Goal: Task Accomplishment & Management: Use online tool/utility

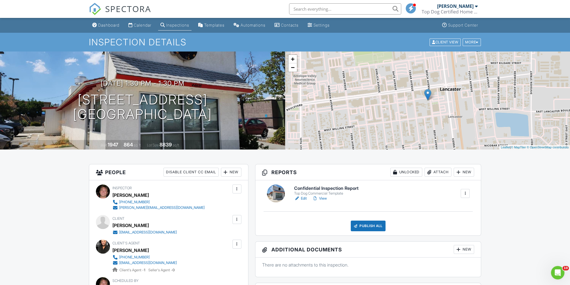
click at [304, 199] on link "Edit" at bounding box center [300, 199] width 13 height 6
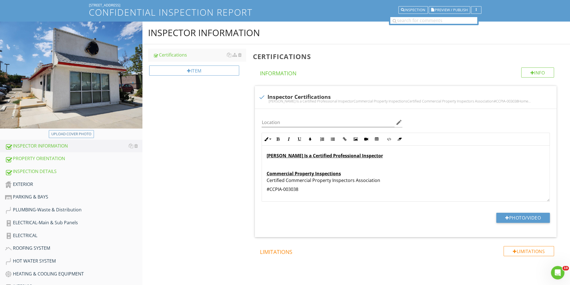
scroll to position [75, 0]
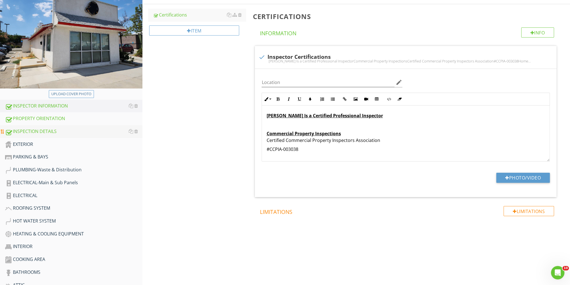
click at [44, 128] on div "INSPECTION DETAILS" at bounding box center [73, 131] width 137 height 7
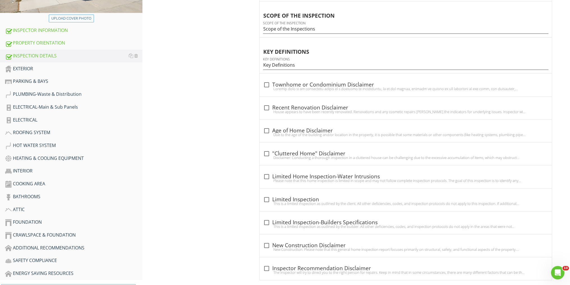
scroll to position [149, 0]
click at [45, 74] on link "EXTERIOR" at bounding box center [73, 69] width 137 height 13
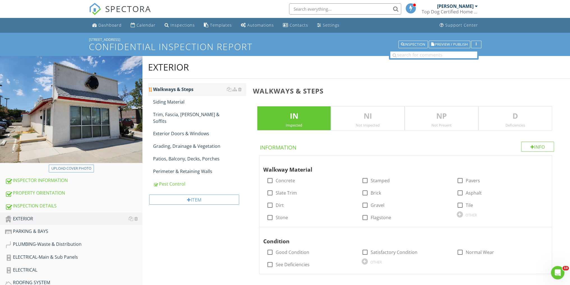
click at [193, 89] on div "Walkways & Steps" at bounding box center [199, 89] width 93 height 7
click at [272, 178] on div at bounding box center [270, 181] width 10 height 10
checkbox input "true"
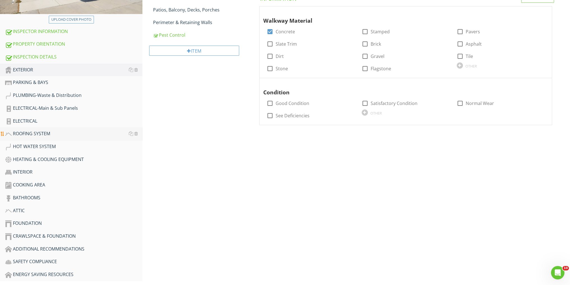
scroll to position [171, 0]
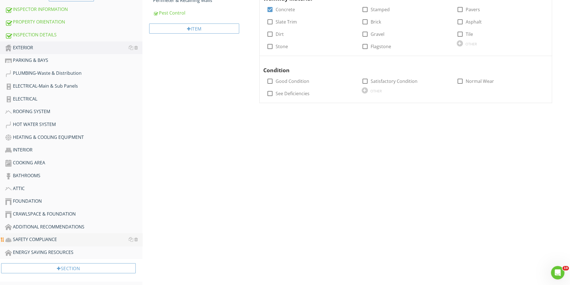
click at [43, 236] on div "SAFETY COMPLIANCE" at bounding box center [73, 239] width 137 height 7
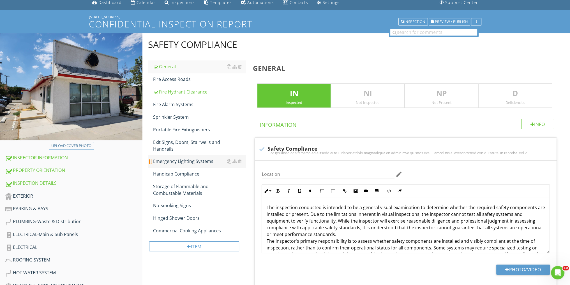
scroll to position [22, 0]
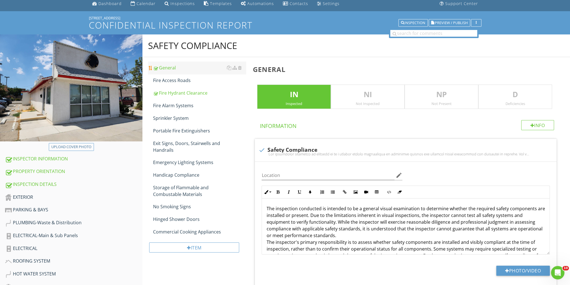
click at [170, 67] on div "General" at bounding box center [199, 67] width 93 height 7
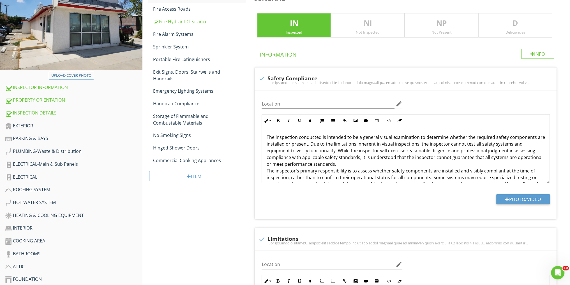
scroll to position [22, 0]
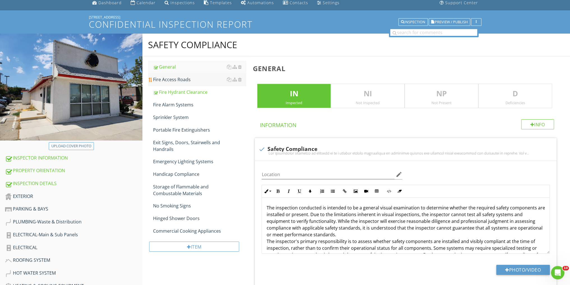
click at [188, 79] on div "Fire Access Roads" at bounding box center [199, 79] width 93 height 7
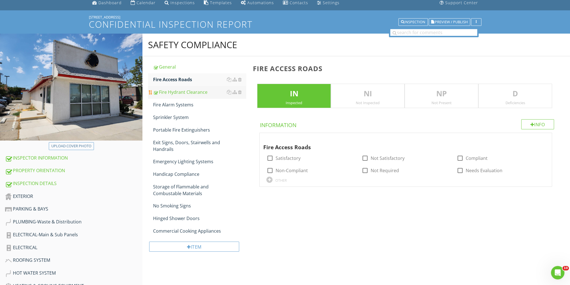
click at [193, 91] on div "Fire Hydrant Clearance" at bounding box center [199, 92] width 93 height 7
click at [519, 136] on div at bounding box center [518, 139] width 7 height 6
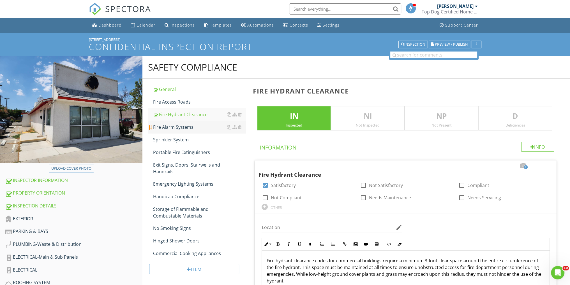
click at [176, 127] on div "Fire Alarm Systems" at bounding box center [199, 127] width 93 height 7
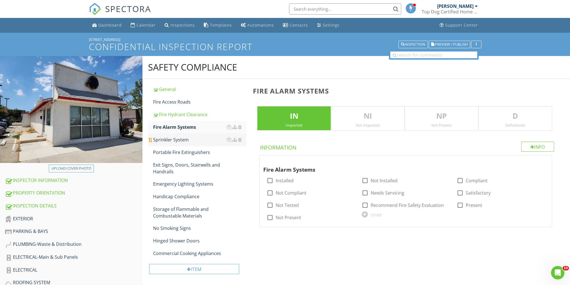
click at [176, 138] on div "Sprinkler System" at bounding box center [199, 140] width 93 height 7
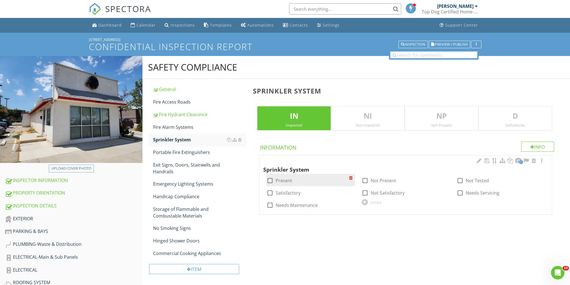
click at [270, 178] on div at bounding box center [270, 181] width 10 height 10
checkbox input "true"
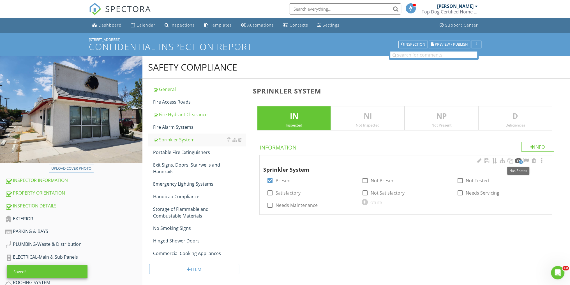
click at [518, 160] on div at bounding box center [518, 161] width 7 height 6
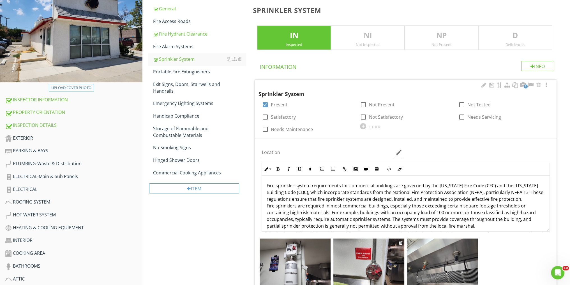
scroll to position [75, 0]
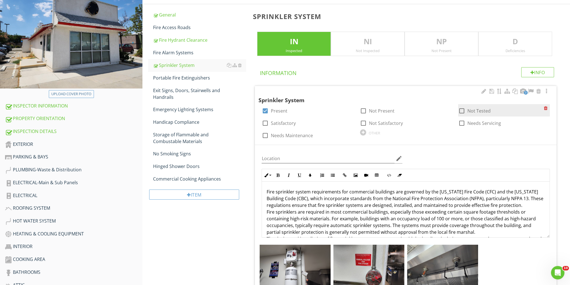
click at [462, 109] on div at bounding box center [462, 111] width 10 height 10
checkbox input "true"
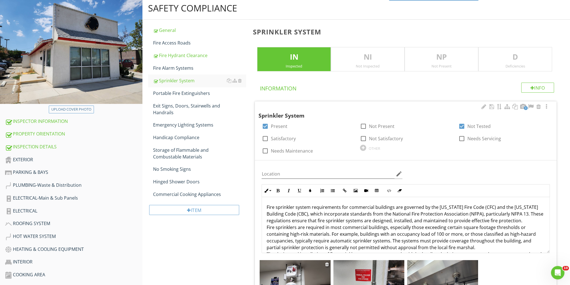
scroll to position [22, 0]
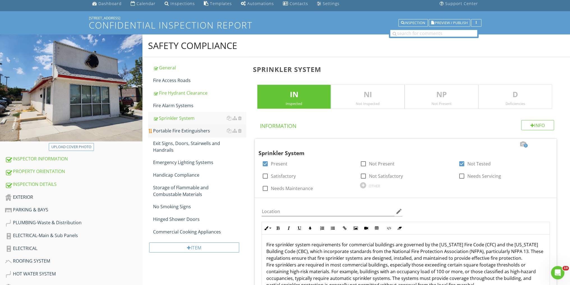
click at [205, 128] on div "Portable Fire Extinguishers" at bounding box center [199, 131] width 93 height 7
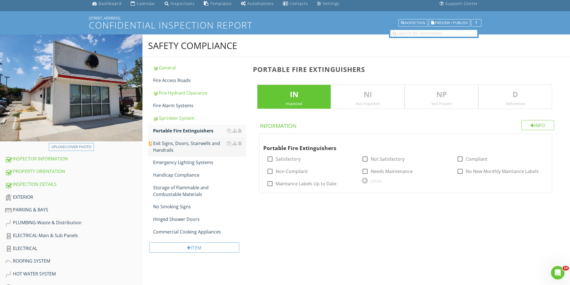
click at [195, 142] on div "Exit Signs, Doors, Stairwells and Handrails" at bounding box center [199, 146] width 93 height 13
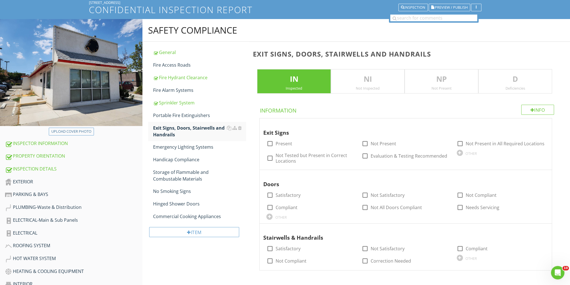
scroll to position [22, 0]
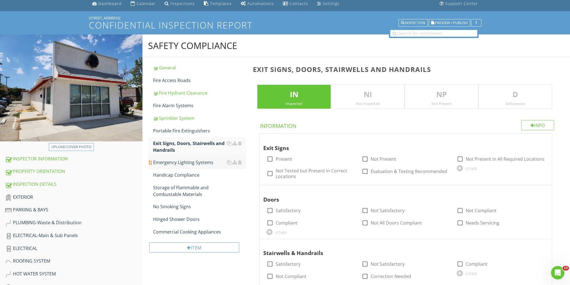
click at [199, 162] on div "Emergency Lighting Systems" at bounding box center [199, 162] width 93 height 7
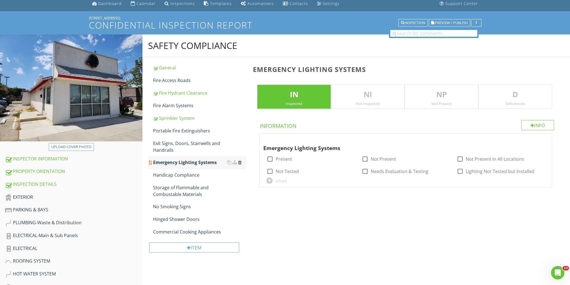
click at [239, 162] on div at bounding box center [240, 162] width 4 height 4
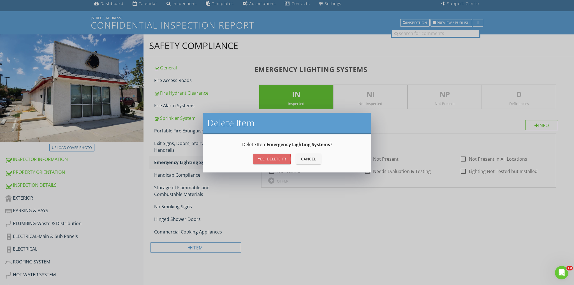
click at [269, 156] on div "Yes, Delete it!" at bounding box center [272, 159] width 28 height 6
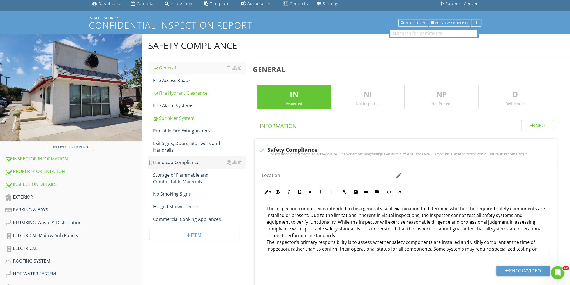
click at [175, 159] on div "Handicap Compliance" at bounding box center [199, 162] width 93 height 7
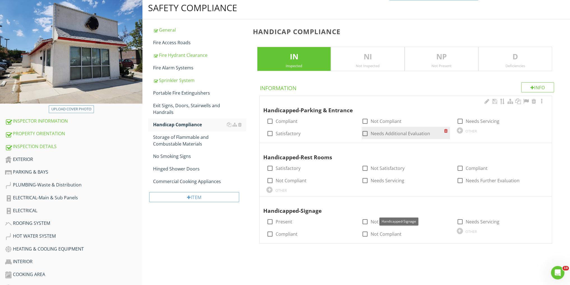
scroll to position [59, 0]
click at [41, 172] on div "PARKING & BAYS" at bounding box center [73, 172] width 137 height 7
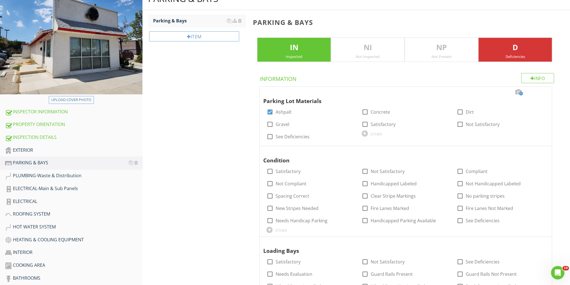
scroll to position [22, 0]
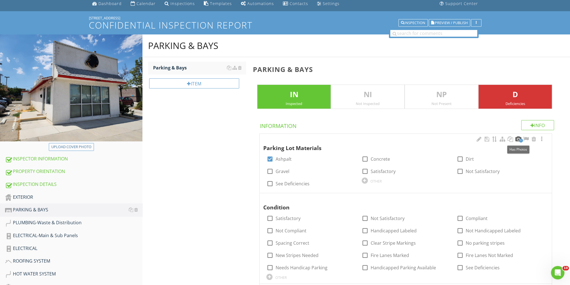
click at [518, 140] on div at bounding box center [518, 140] width 7 height 6
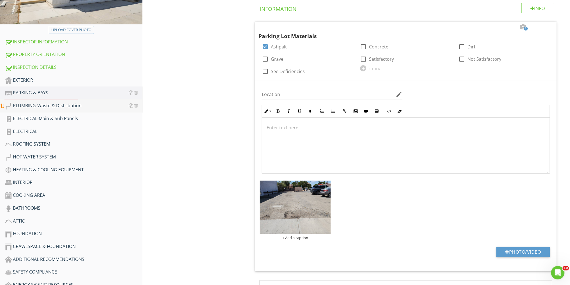
scroll to position [187, 0]
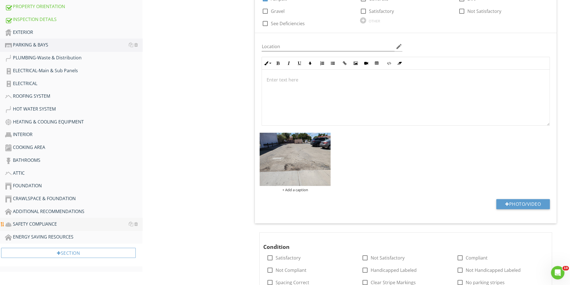
click at [31, 222] on div "SAFETY COMPLIANCE" at bounding box center [73, 224] width 137 height 7
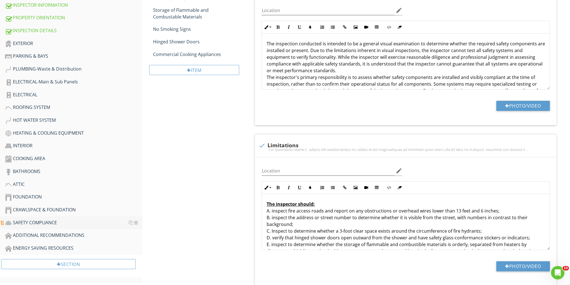
scroll to position [198, 0]
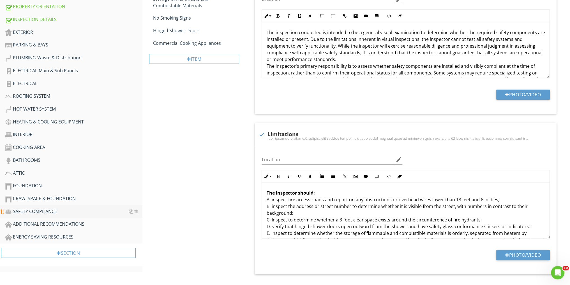
click at [26, 210] on div "SAFETY COMPLIANCE" at bounding box center [73, 211] width 137 height 7
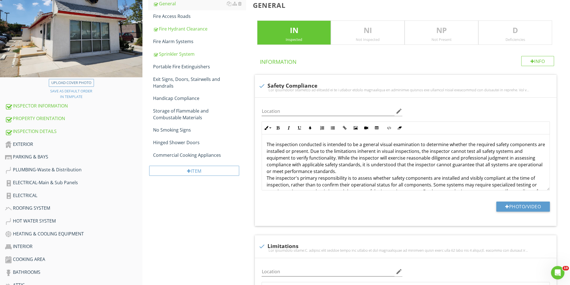
scroll to position [49, 0]
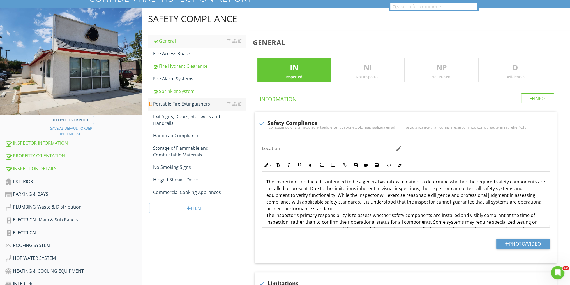
click at [182, 105] on div "Portable Fire Extinguishers" at bounding box center [199, 104] width 93 height 7
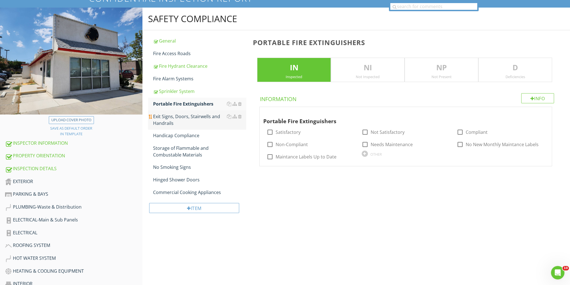
click at [176, 118] on div "Exit Signs, Doors, Stairwells and Handrails" at bounding box center [199, 119] width 93 height 13
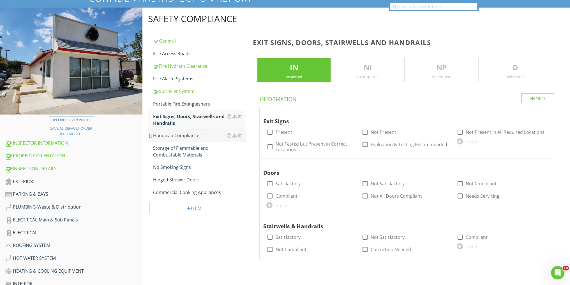
click at [175, 135] on div "Handicap Compliance" at bounding box center [199, 135] width 93 height 7
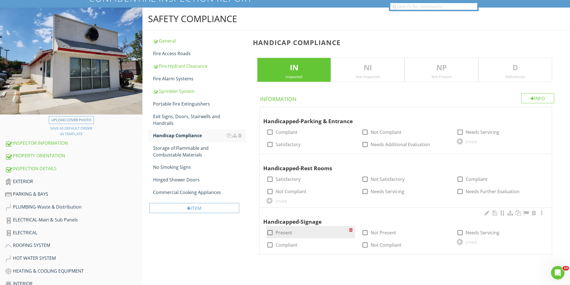
click at [272, 230] on div at bounding box center [270, 233] width 10 height 10
checkbox input "true"
click at [184, 148] on div "Storage of Flammable and Combustable Materials" at bounding box center [199, 151] width 93 height 13
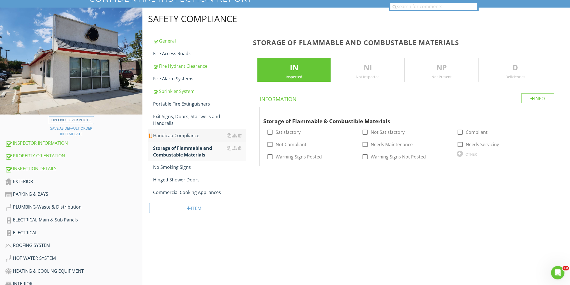
click at [191, 135] on div "Handicap Compliance" at bounding box center [199, 135] width 93 height 7
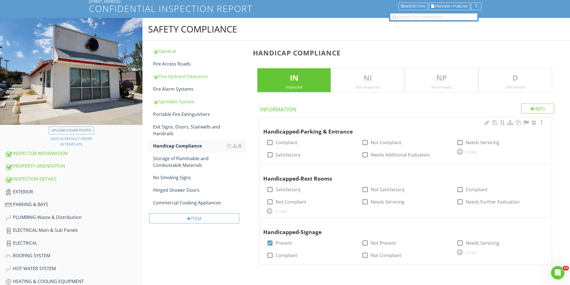
scroll to position [11, 0]
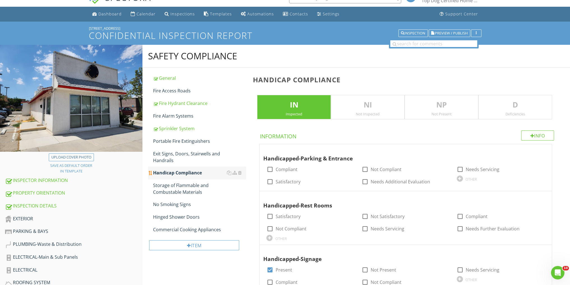
click at [182, 173] on div "Handicap Compliance" at bounding box center [199, 173] width 93 height 7
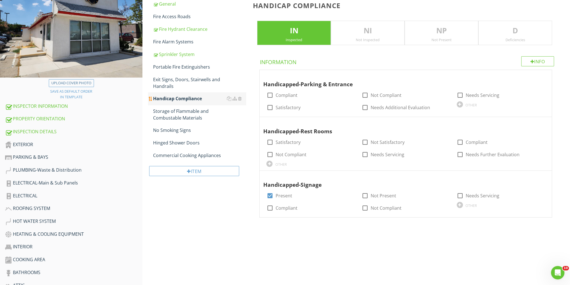
scroll to position [86, 0]
click at [269, 140] on div at bounding box center [270, 142] width 10 height 10
checkbox input "true"
click at [457, 94] on div at bounding box center [460, 95] width 10 height 10
checkbox input "true"
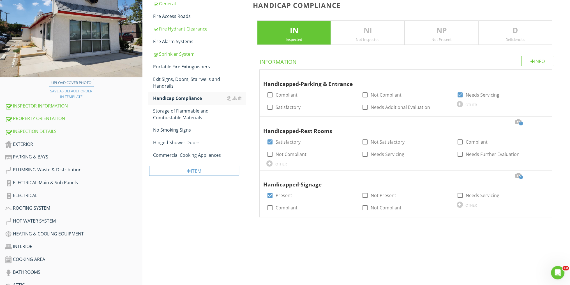
click at [532, 34] on p "D" at bounding box center [515, 30] width 73 height 11
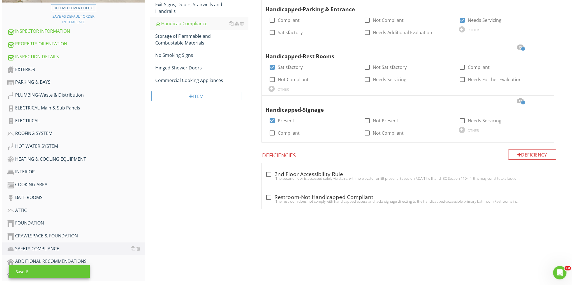
scroll to position [183, 0]
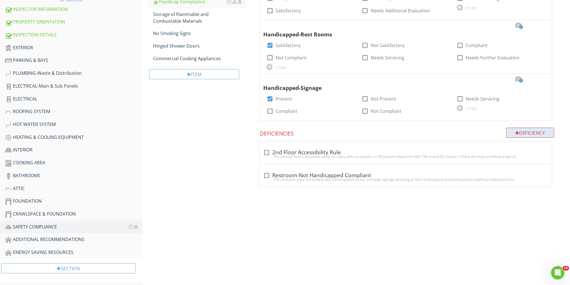
click at [528, 133] on div "Deficiency" at bounding box center [530, 133] width 48 height 10
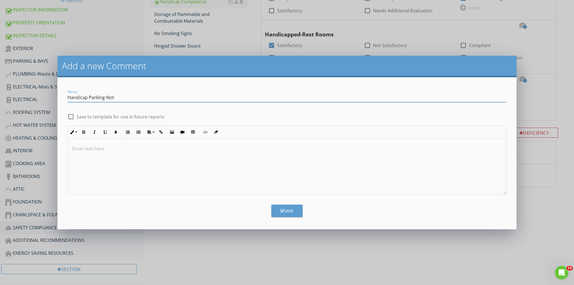
type input "Handicap Parking-Not"
click at [88, 147] on p at bounding box center [287, 149] width 430 height 7
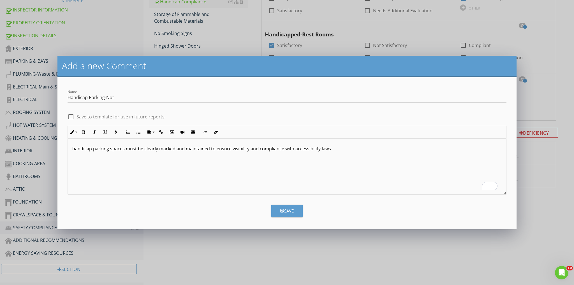
drag, startPoint x: 75, startPoint y: 148, endPoint x: 82, endPoint y: 198, distance: 50.7
click at [74, 148] on p "handicap parking spaces must be clearly marked and maintained to ensure visibil…" at bounding box center [287, 149] width 430 height 7
click at [122, 96] on input "Handicap Parking-Not" at bounding box center [287, 97] width 439 height 9
type input "Handicap Parking-Not Maintained"
click at [72, 115] on div at bounding box center [71, 117] width 10 height 10
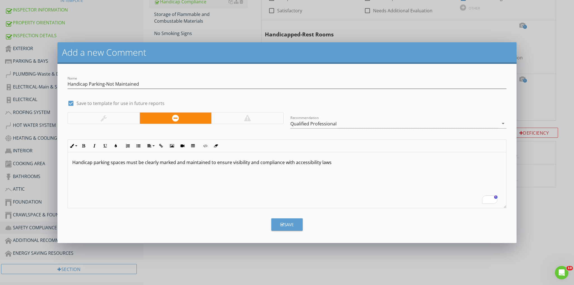
click at [264, 118] on div at bounding box center [247, 118] width 72 height 11
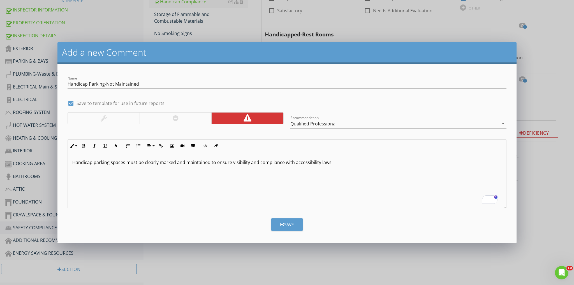
click at [347, 163] on p "Handicap parking spaces must be clearly marked and maintained to ensure visibil…" at bounding box center [287, 162] width 430 height 7
click at [110, 172] on p "The markings" at bounding box center [287, 171] width 430 height 7
click at [72, 171] on div "Handicap parking spaces must be clearly marked and maintained to ensure visibil…" at bounding box center [287, 181] width 439 height 56
click at [140, 145] on icon "button" at bounding box center [139, 146] width 4 height 4
click at [206, 175] on li "The markings are faded and not maitained as required" at bounding box center [288, 172] width 427 height 8
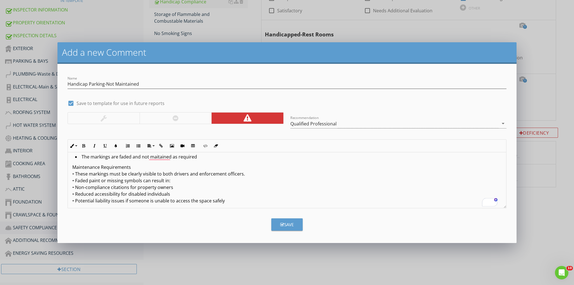
scroll to position [17, 0]
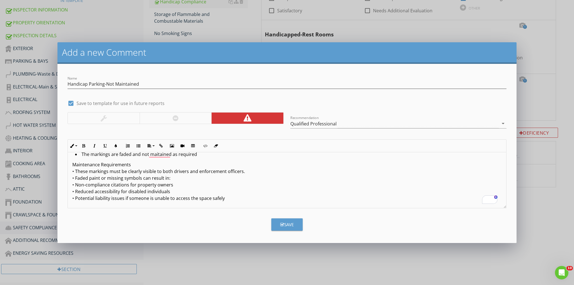
click at [75, 179] on p "Maintenance Requirements • These markings must be clearly visible to both drive…" at bounding box center [287, 182] width 430 height 40
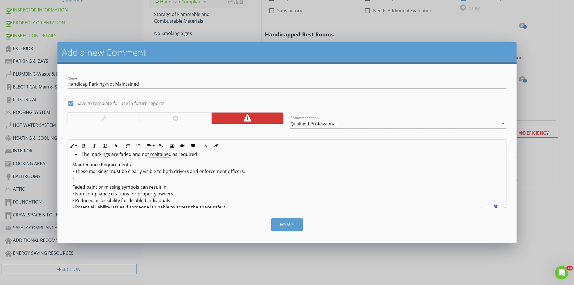
click at [81, 178] on p "Maintenance Requirements • These markings must be clearly visible to both drive…" at bounding box center [287, 172] width 430 height 20
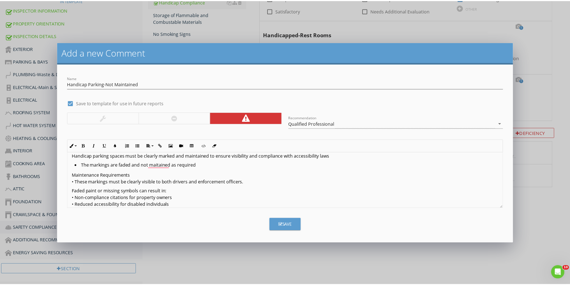
scroll to position [0, 0]
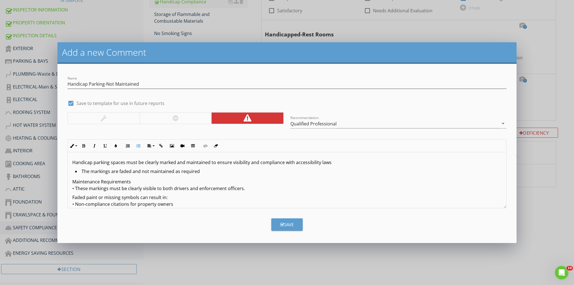
click at [287, 223] on div "Save" at bounding box center [286, 225] width 13 height 6
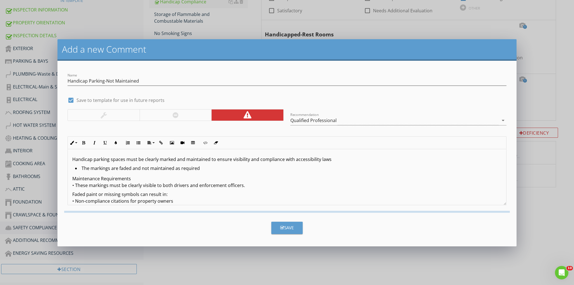
checkbox input "false"
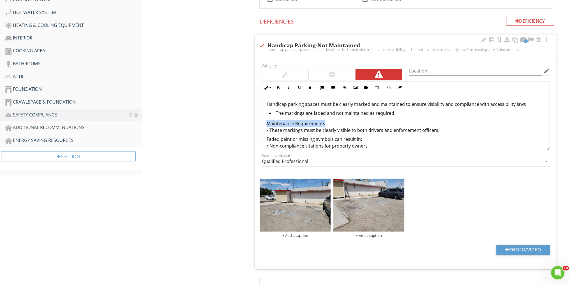
drag, startPoint x: 325, startPoint y: 122, endPoint x: 268, endPoint y: 121, distance: 57.2
click at [268, 121] on p "Maintenance Requirements • These markings must be clearly visible to both drive…" at bounding box center [405, 126] width 279 height 13
click at [279, 87] on icon "button" at bounding box center [278, 88] width 4 height 4
click at [296, 86] on button "Underline" at bounding box center [299, 87] width 11 height 11
click at [344, 117] on li "The markings are faded and not maintained as required" at bounding box center [407, 114] width 276 height 8
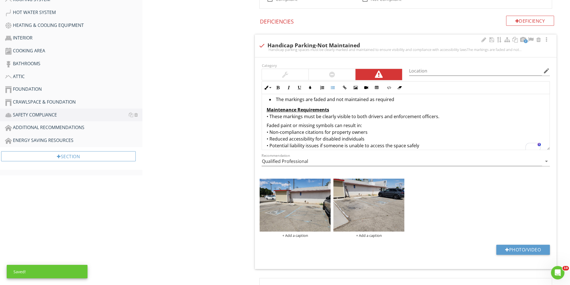
scroll to position [19, 0]
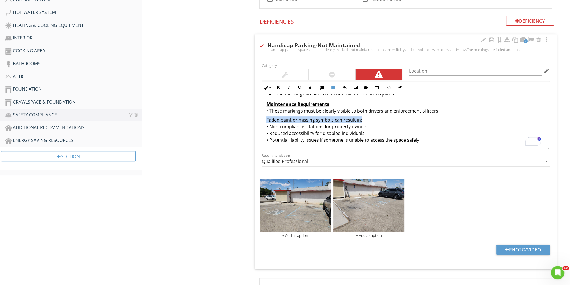
drag, startPoint x: 360, startPoint y: 117, endPoint x: 266, endPoint y: 117, distance: 94.5
click at [266, 117] on div "Handicap parking spaces must be clearly marked and maintained to ensure visibil…" at bounding box center [406, 112] width 288 height 75
click at [278, 87] on icon "button" at bounding box center [278, 88] width 4 height 4
click at [301, 87] on icon "button" at bounding box center [299, 88] width 4 height 4
click at [415, 121] on p "Faded paint or missing symbols can result in: • Non-compliance citations for pr…" at bounding box center [405, 130] width 279 height 27
